Goal: Navigation & Orientation: Find specific page/section

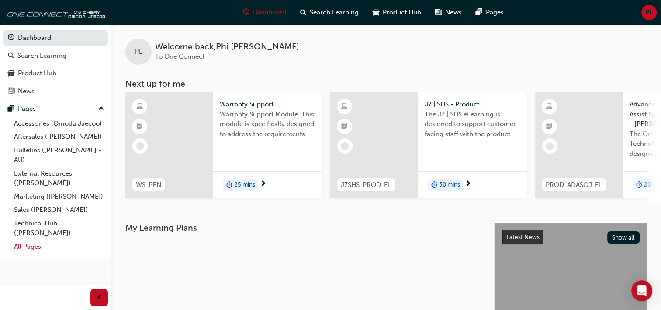
click at [31, 243] on link "All Pages" at bounding box center [58, 247] width 97 height 14
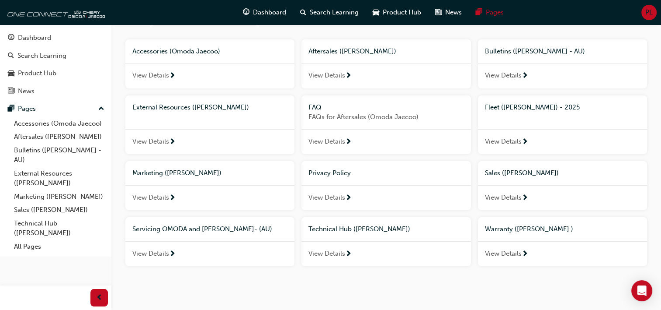
scroll to position [71, 0]
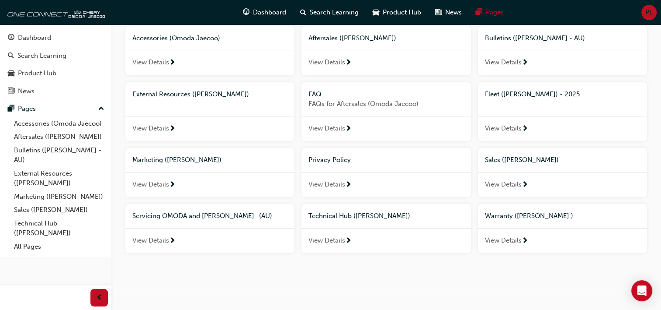
click at [514, 241] on span "View Details" at bounding box center [503, 240] width 37 height 10
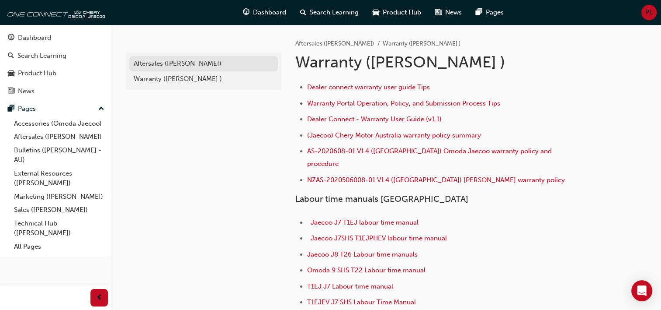
click at [154, 65] on div "Aftersales ([PERSON_NAME])" at bounding box center [204, 64] width 140 height 10
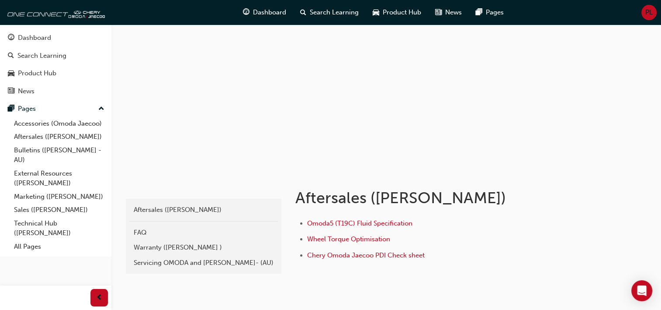
scroll to position [65, 0]
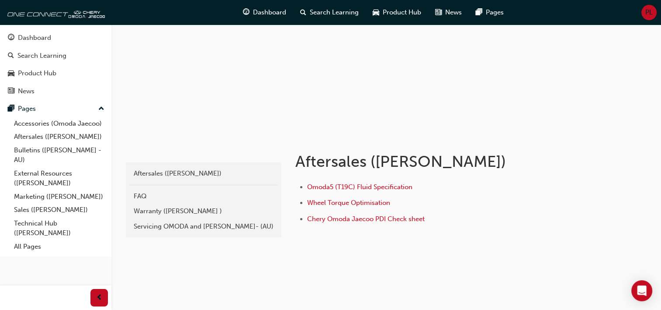
click at [151, 226] on div "Servicing OMODA and [PERSON_NAME]- (AU)" at bounding box center [204, 226] width 140 height 10
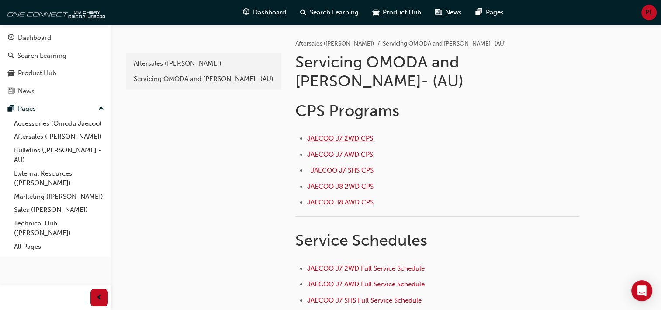
click at [335, 134] on span "JAECOO J7 2WD CPS ﻿" at bounding box center [341, 138] width 68 height 8
click at [346, 198] on span "JAECOO J8 AWD CPS" at bounding box center [340, 202] width 66 height 8
